Goal: Information Seeking & Learning: Find specific page/section

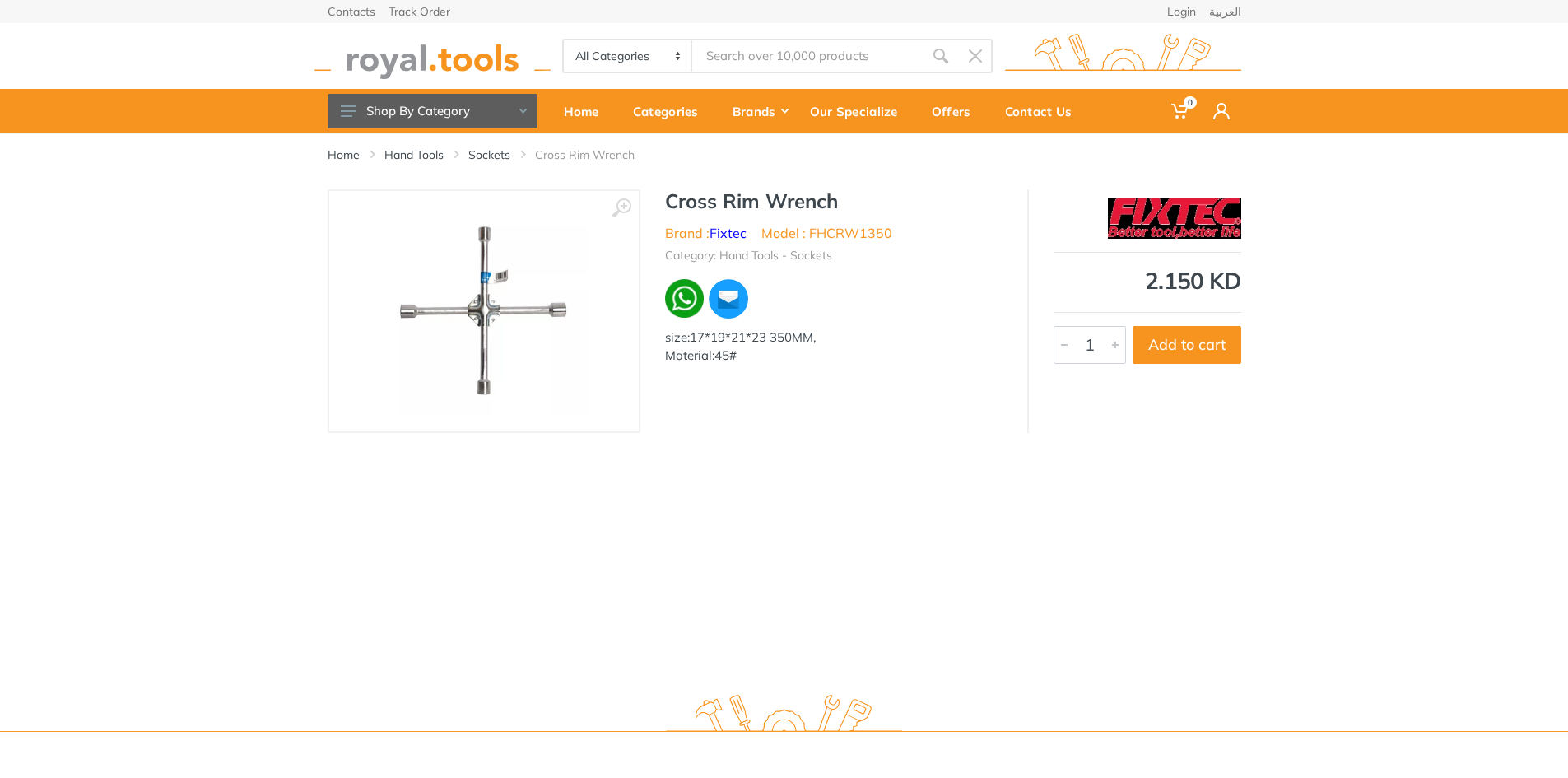
click at [750, 205] on h1 "Cross Rim Wrench" at bounding box center [834, 201] width 338 height 24
copy div "Cross Rim Wrench"
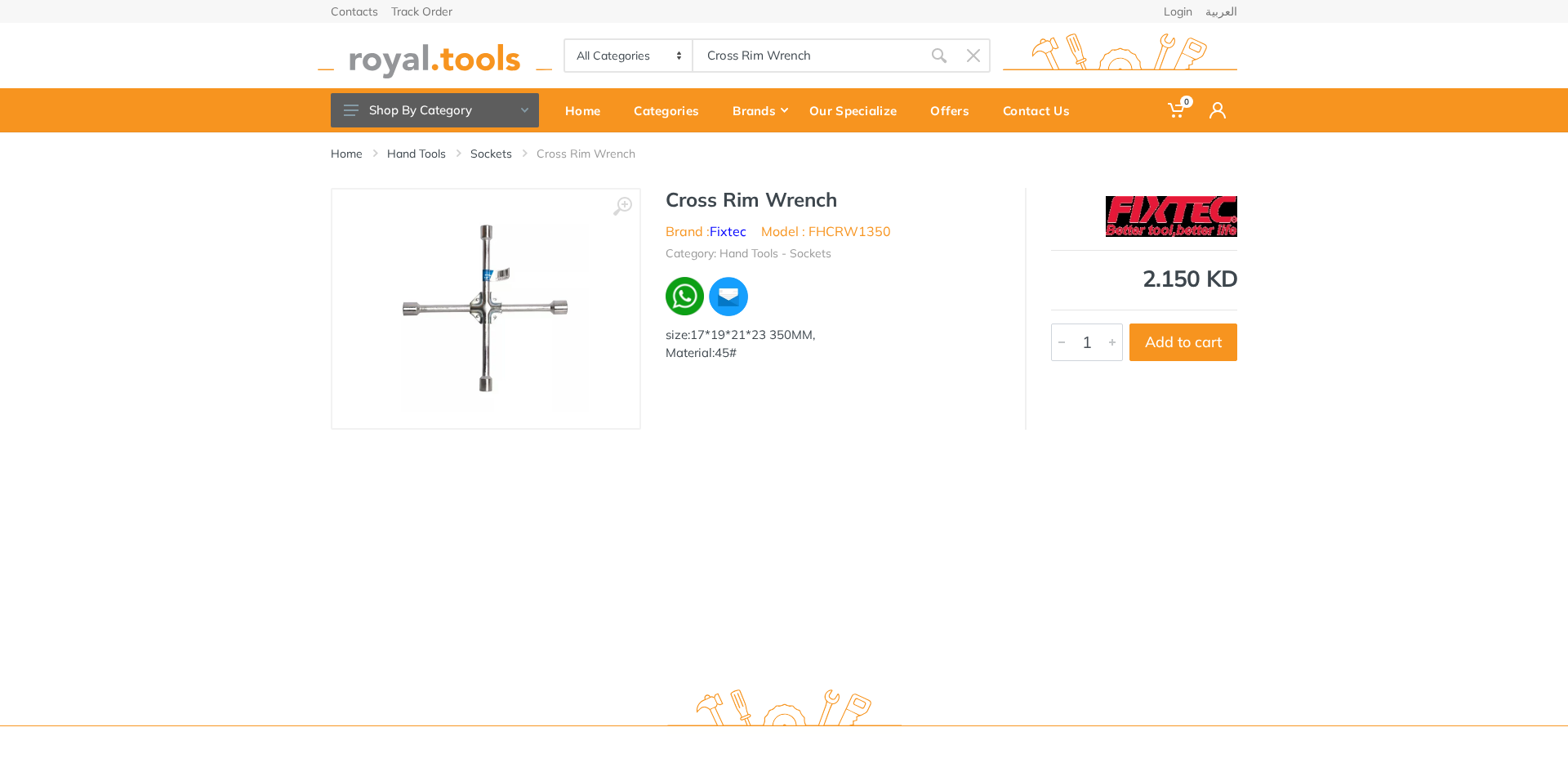
type input "Cross Rim Wrench"
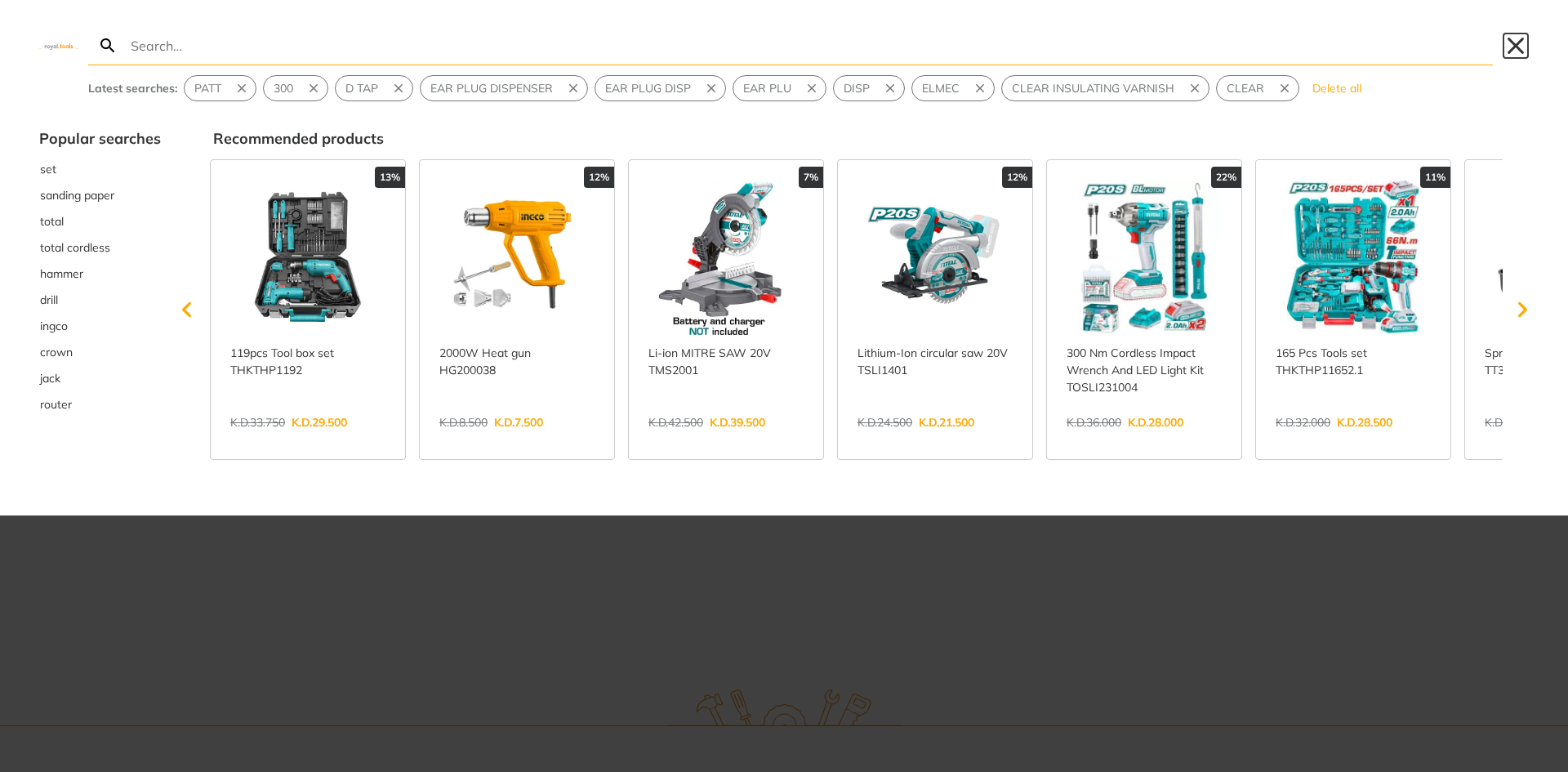
click at [1522, 38] on button "Close" at bounding box center [1517, 46] width 27 height 27
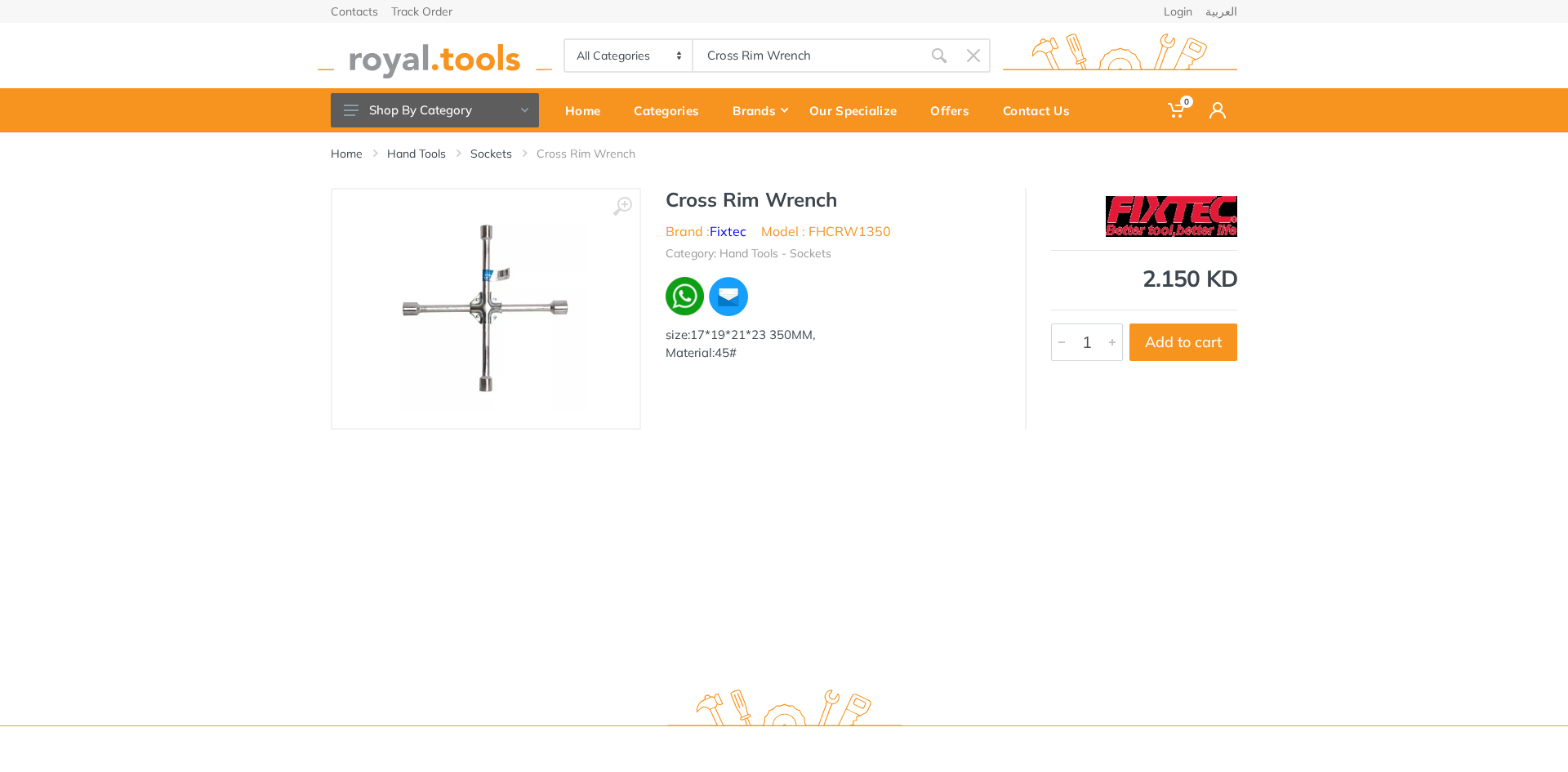
type input "Cross Rim Wrench"
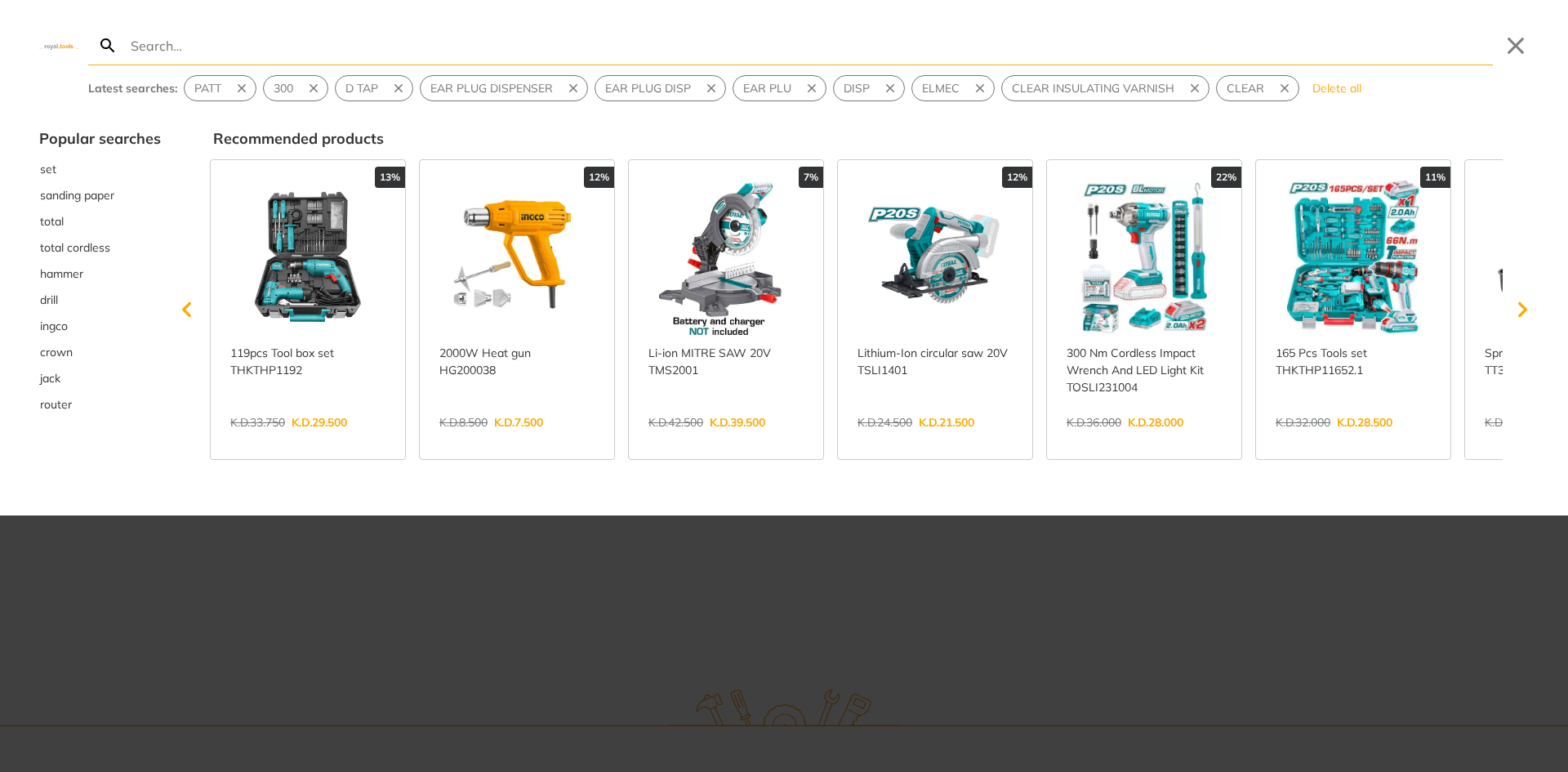
click at [938, 50] on input "Search" at bounding box center [810, 46] width 1366 height 38
type input "Cross Rim Wrench"
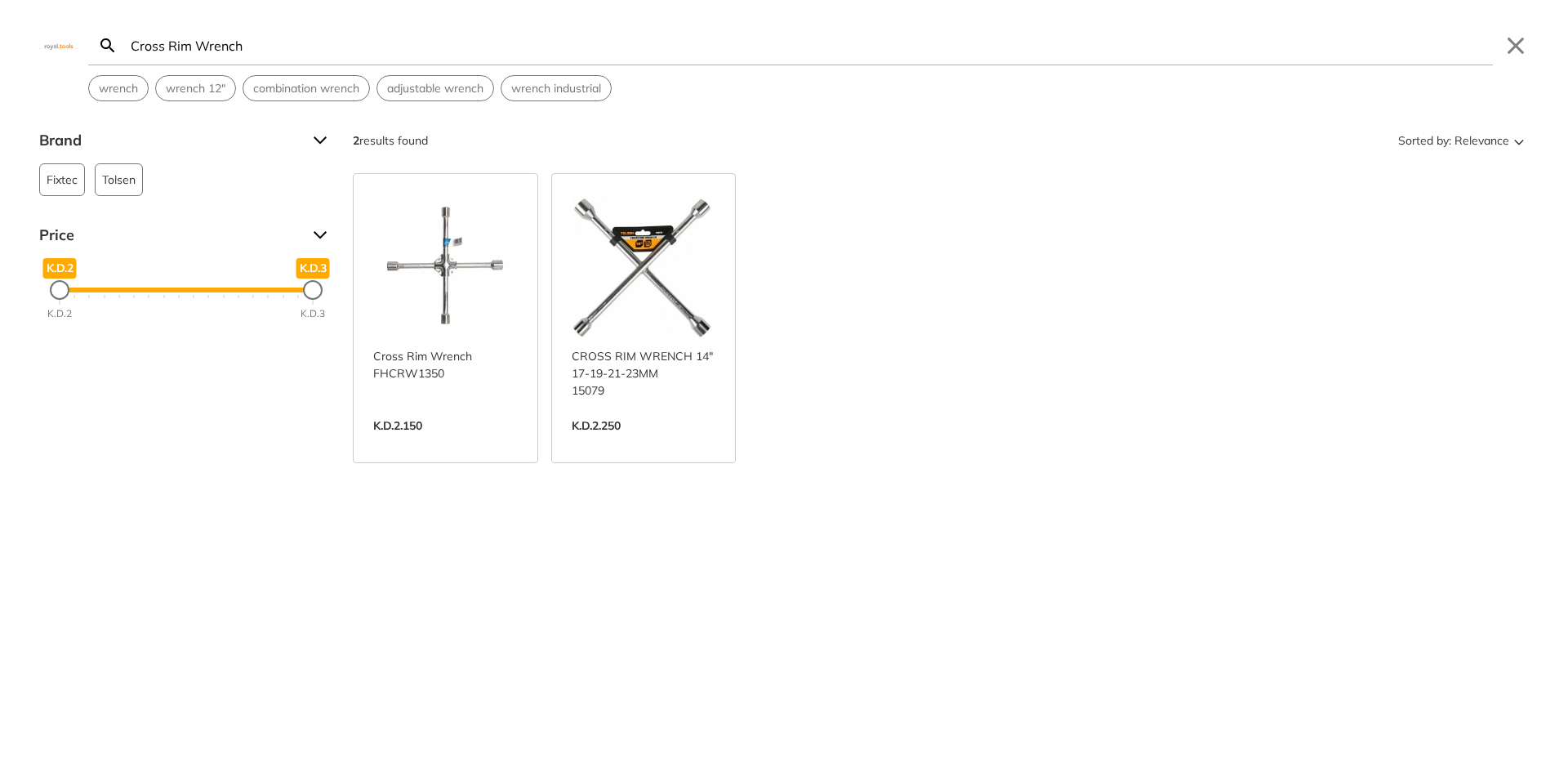
click at [433, 443] on link "View more →" at bounding box center [446, 443] width 144 height 0
click at [643, 443] on link "View more →" at bounding box center [644, 443] width 144 height 0
